Goal: Transaction & Acquisition: Download file/media

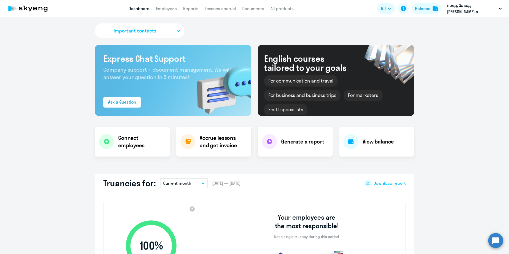
select select "30"
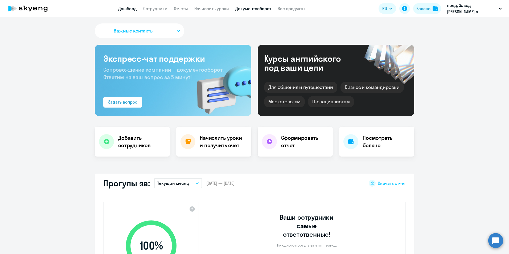
click at [253, 10] on link "Документооборот" at bounding box center [253, 8] width 36 height 5
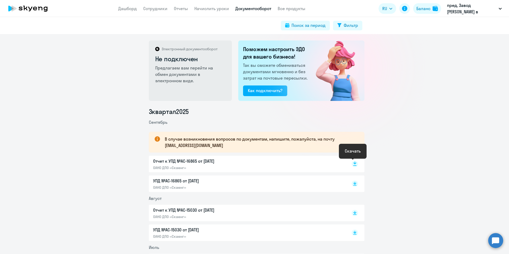
click at [354, 164] on rect at bounding box center [355, 164] width 6 height 6
click at [353, 182] on icon at bounding box center [354, 182] width 3 height 3
